Goal: Information Seeking & Learning: Learn about a topic

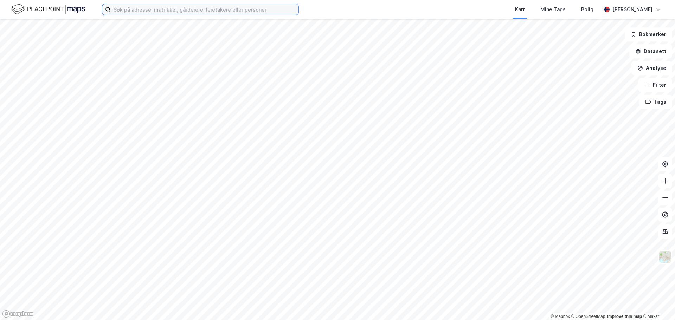
click at [207, 12] on input at bounding box center [205, 9] width 188 height 11
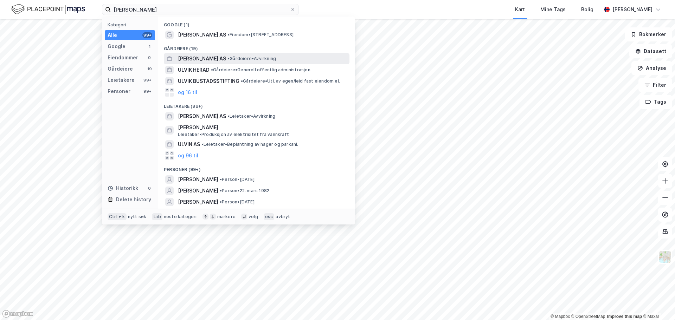
click at [202, 58] on span "[PERSON_NAME] AS" at bounding box center [202, 58] width 48 height 8
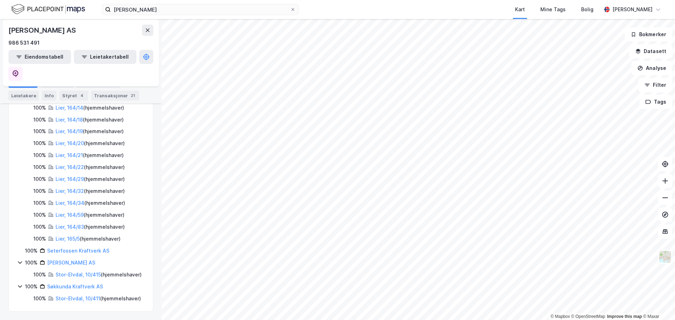
scroll to position [941, 0]
click at [83, 272] on link "Stor-Elvdal, 10/415" at bounding box center [78, 275] width 45 height 6
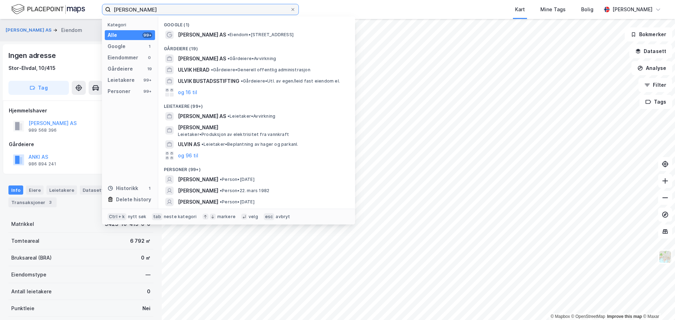
click at [185, 12] on input "[PERSON_NAME]" at bounding box center [200, 9] width 179 height 11
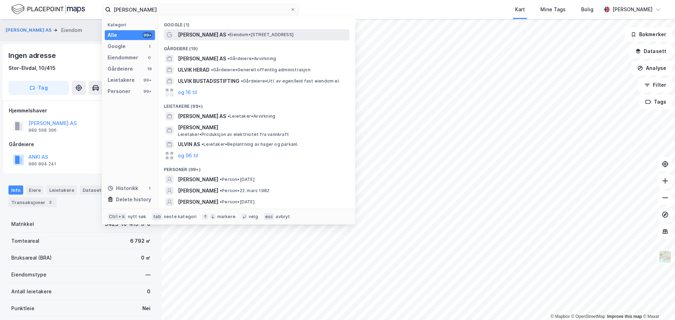
click at [194, 33] on span "[PERSON_NAME] AS" at bounding box center [202, 35] width 48 height 8
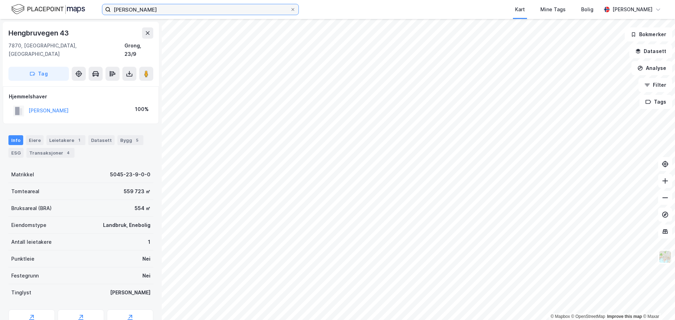
click at [197, 10] on input "[PERSON_NAME]" at bounding box center [200, 9] width 179 height 11
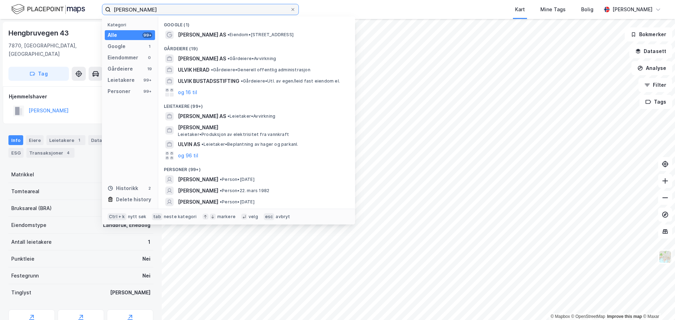
click at [197, 10] on input "[PERSON_NAME]" at bounding box center [200, 9] width 179 height 11
type input "[PERSON_NAME]"
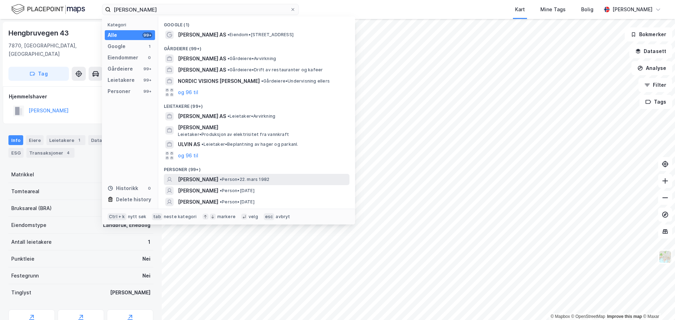
click at [242, 182] on span "• Person • [DATE]" at bounding box center [245, 180] width 50 height 6
